Goal: Communication & Community: Participate in discussion

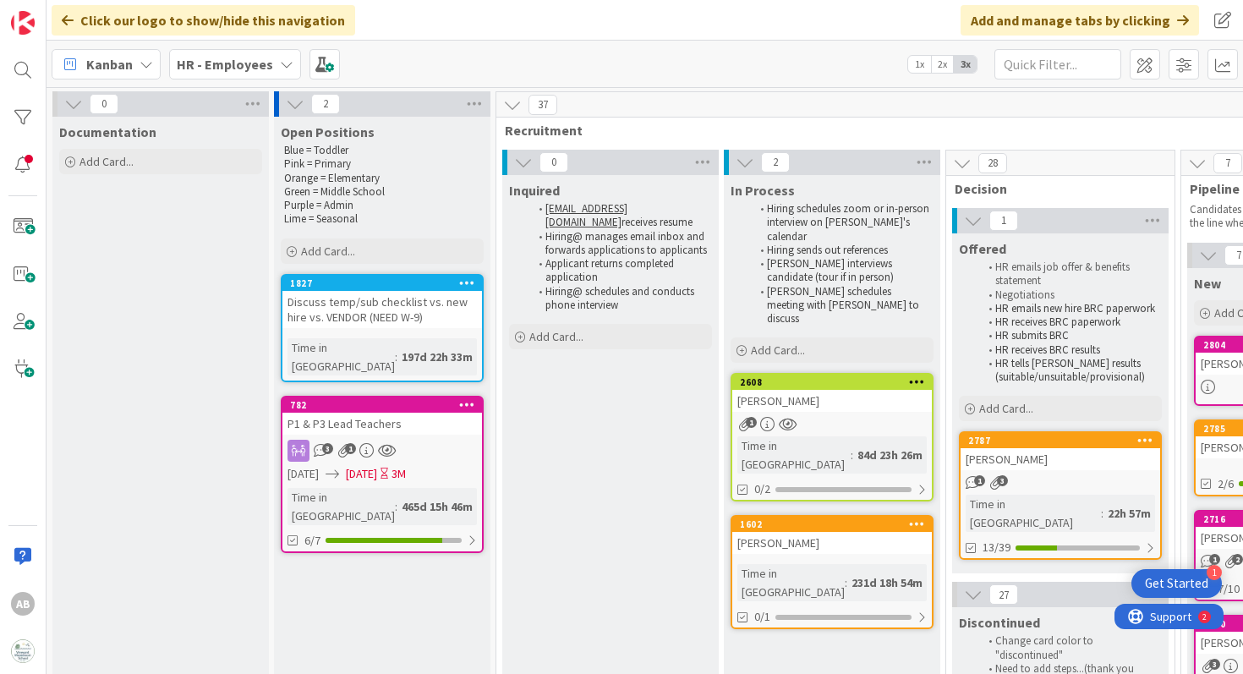
scroll to position [142, 314]
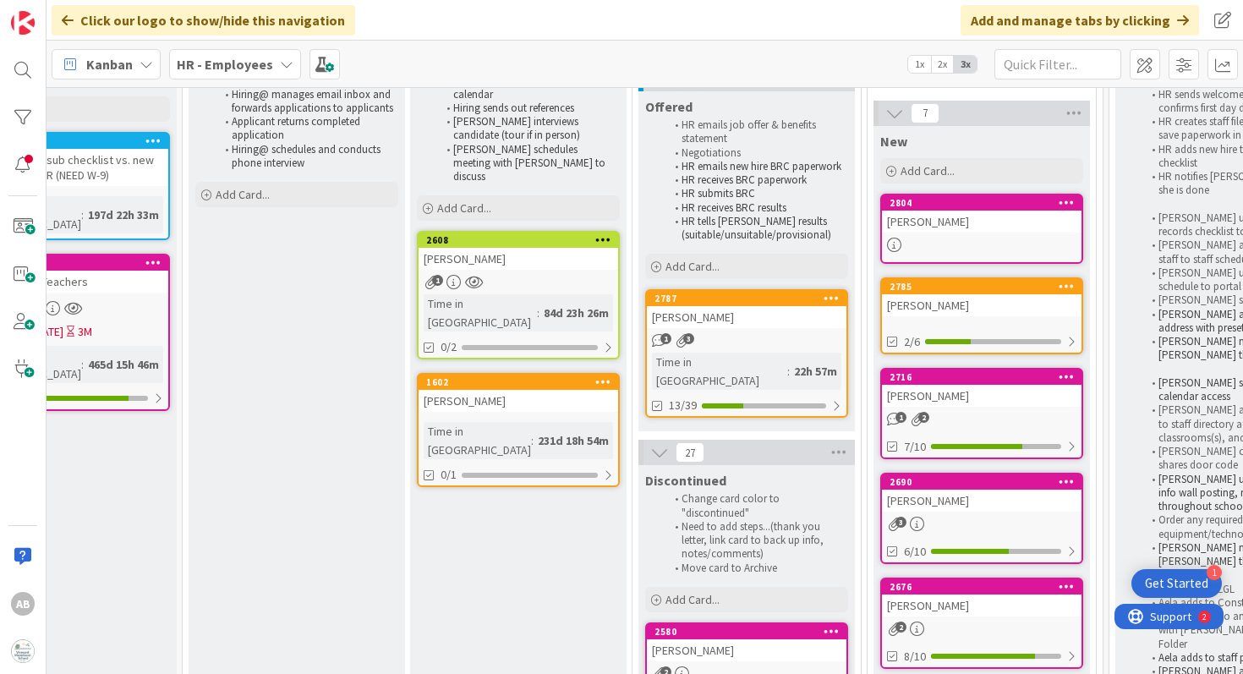
click at [238, 63] on b "HR - Employees" at bounding box center [225, 64] width 96 height 17
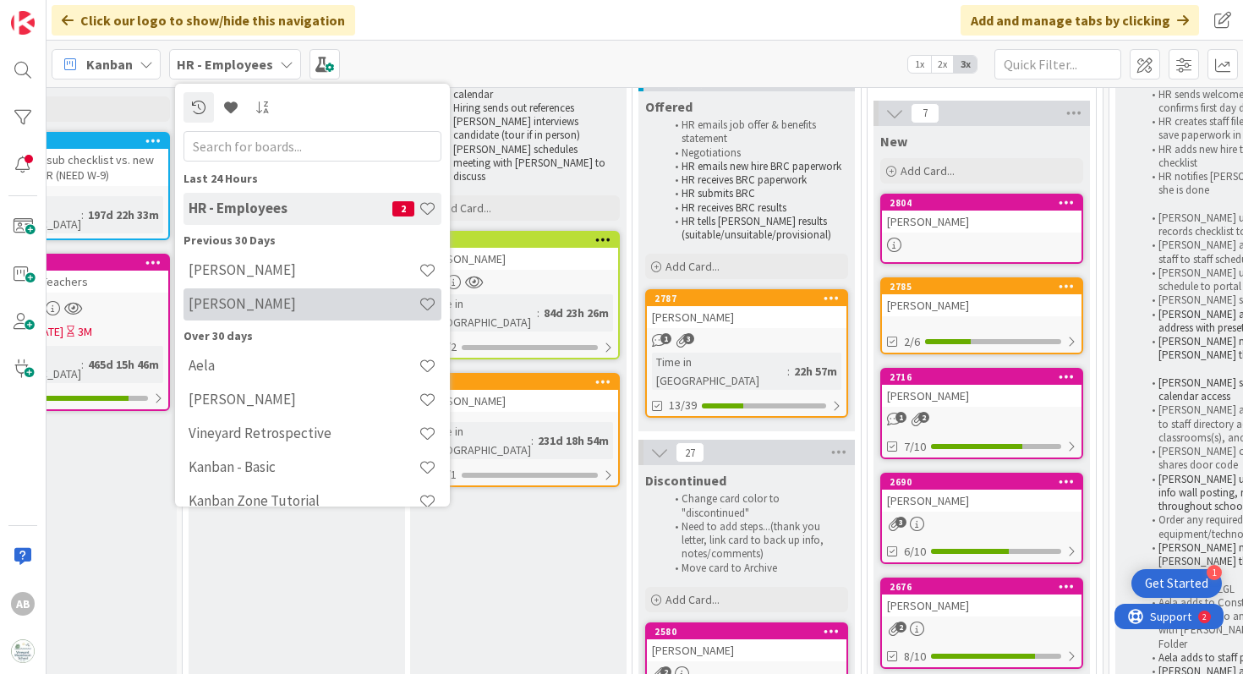
click at [240, 300] on h4 "[PERSON_NAME]" at bounding box center [303, 303] width 230 height 17
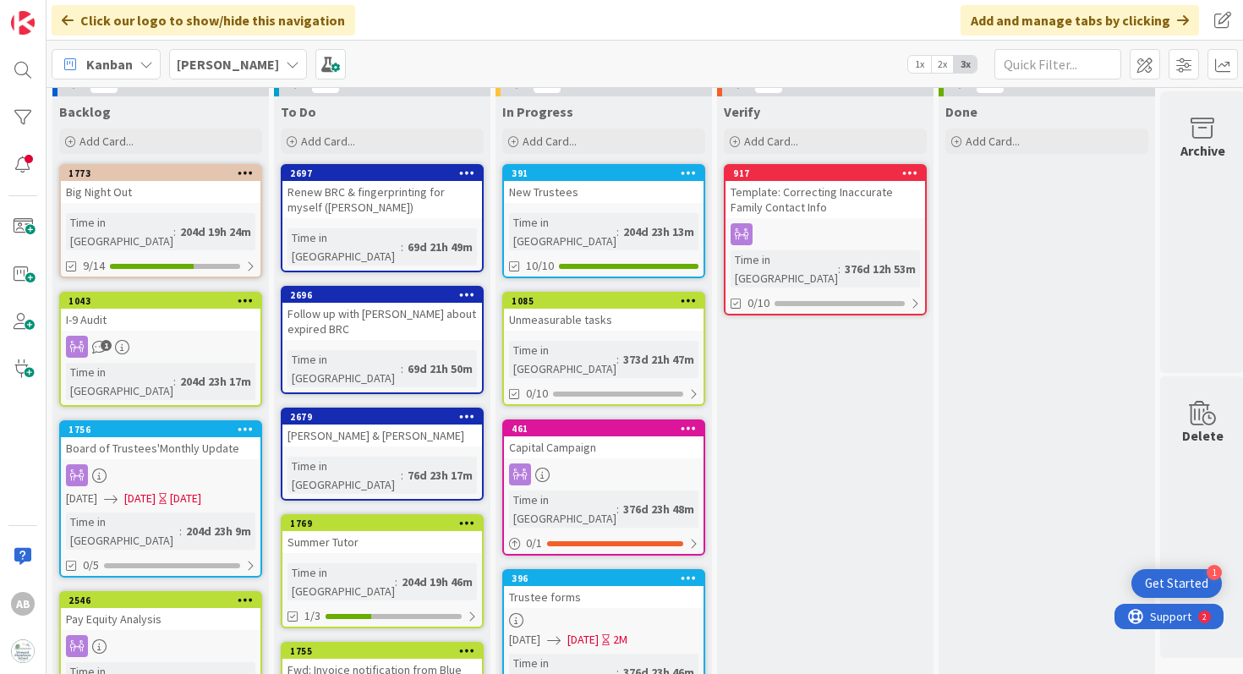
scroll to position [29, 0]
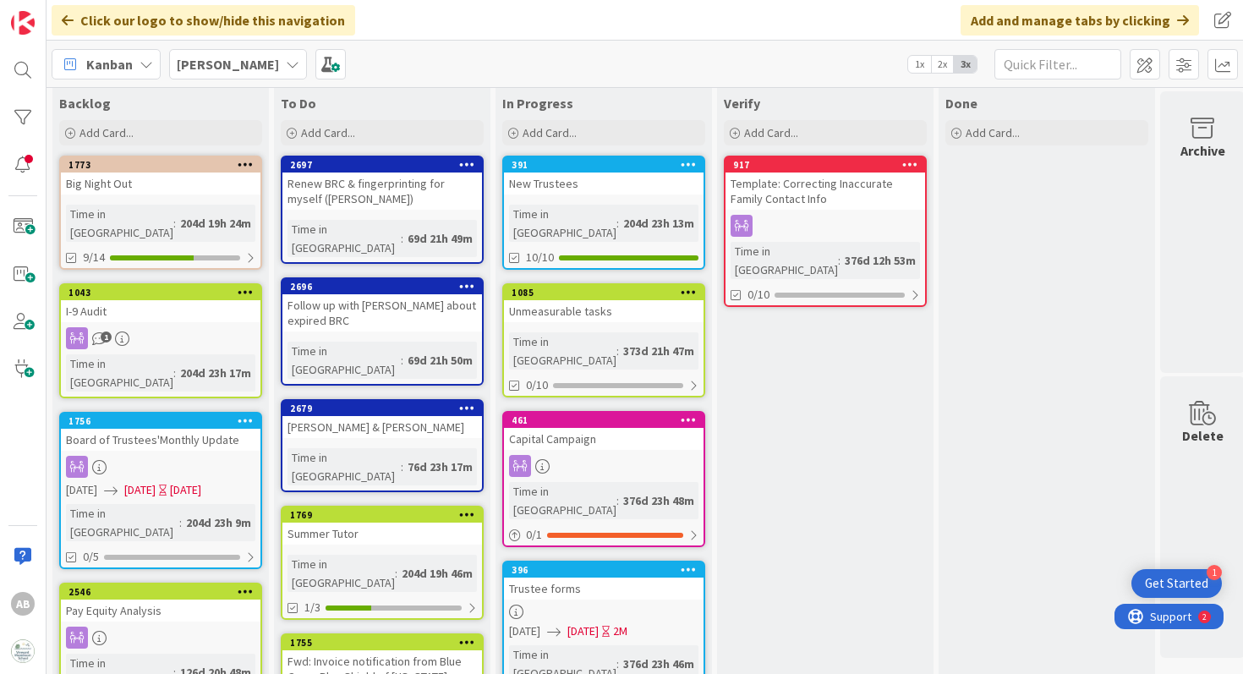
click at [391, 294] on div "Follow up with [PERSON_NAME] about expired BRC" at bounding box center [381, 312] width 199 height 37
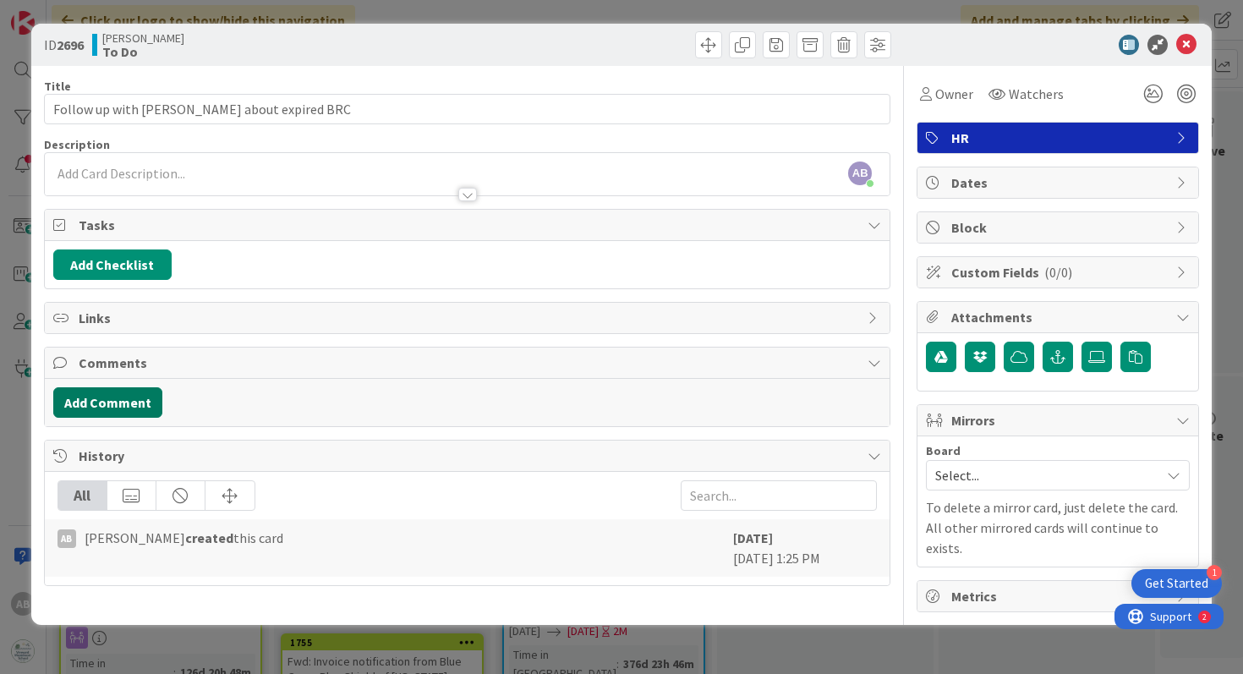
click at [116, 397] on button "Add Comment" at bounding box center [107, 402] width 109 height 30
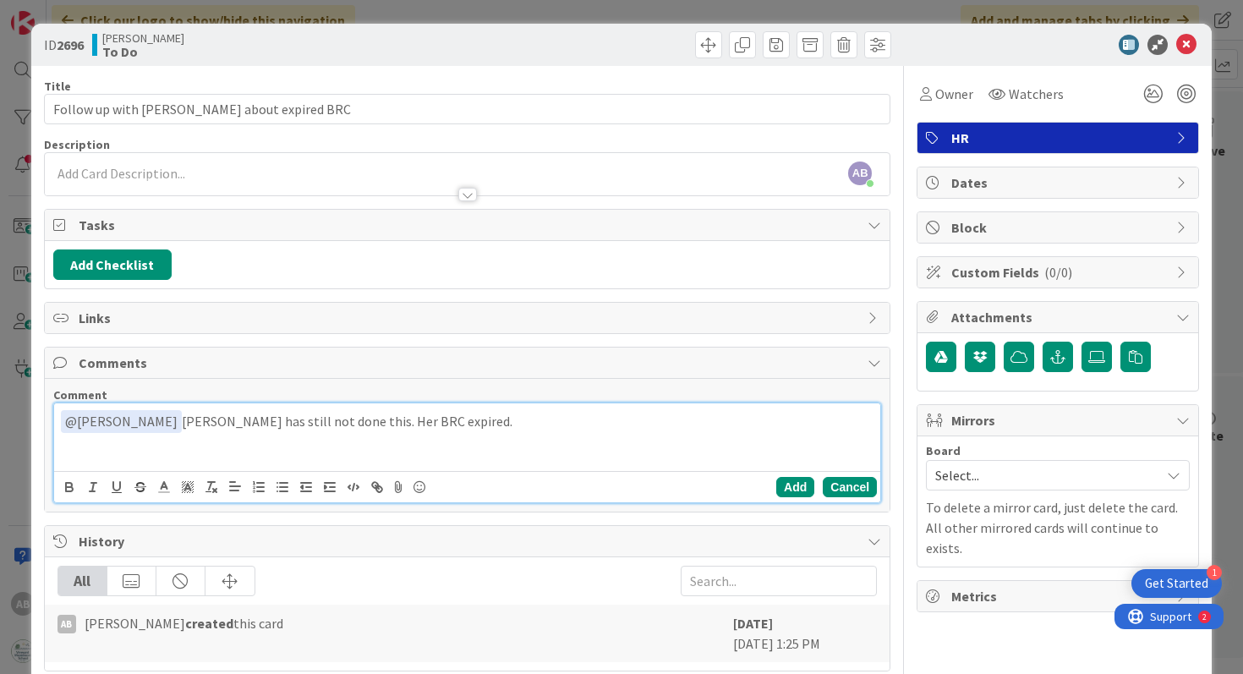
click at [844, 484] on button "Cancel" at bounding box center [849, 487] width 54 height 20
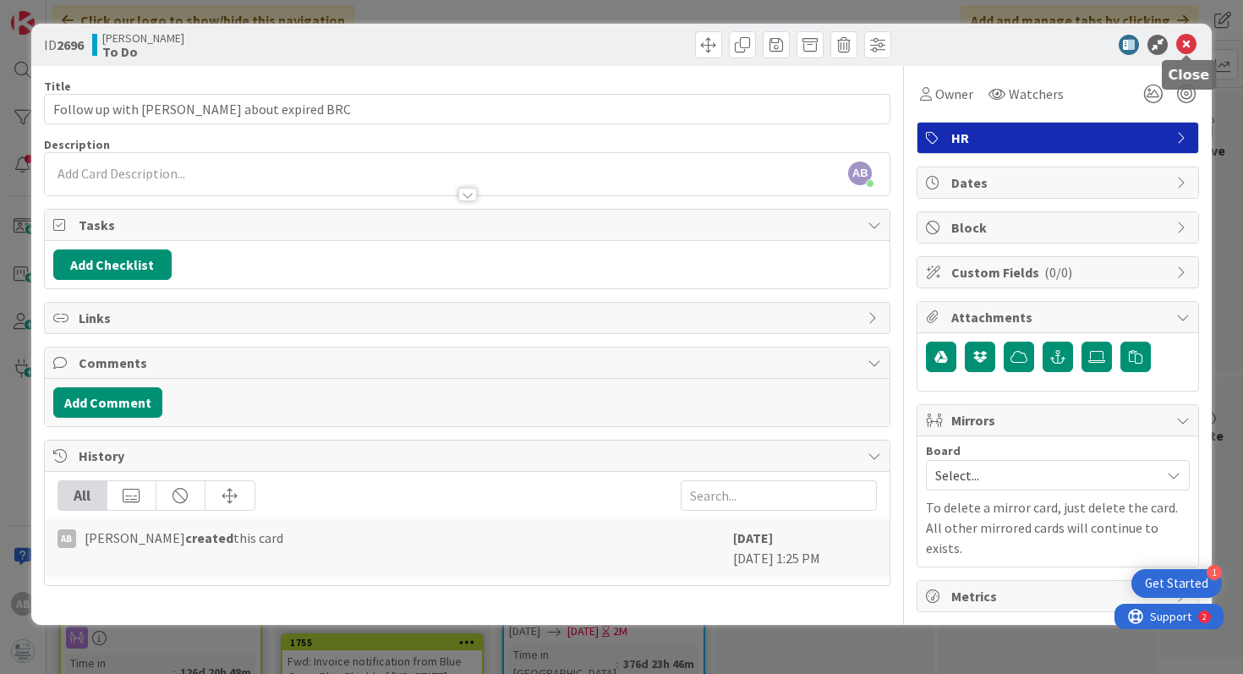
click at [1187, 39] on icon at bounding box center [1186, 45] width 20 height 20
